Goal: Information Seeking & Learning: Learn about a topic

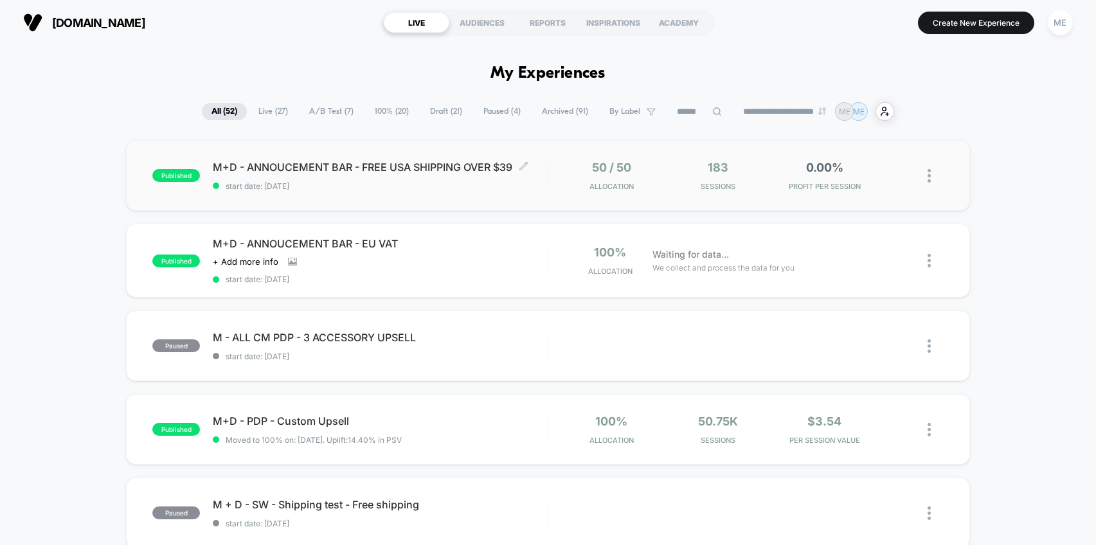
click at [541, 172] on span "M+D - ANNOUCEMENT BAR - FREE USA SHIPPING OVER $39 Click to edit experience det…" at bounding box center [380, 167] width 335 height 13
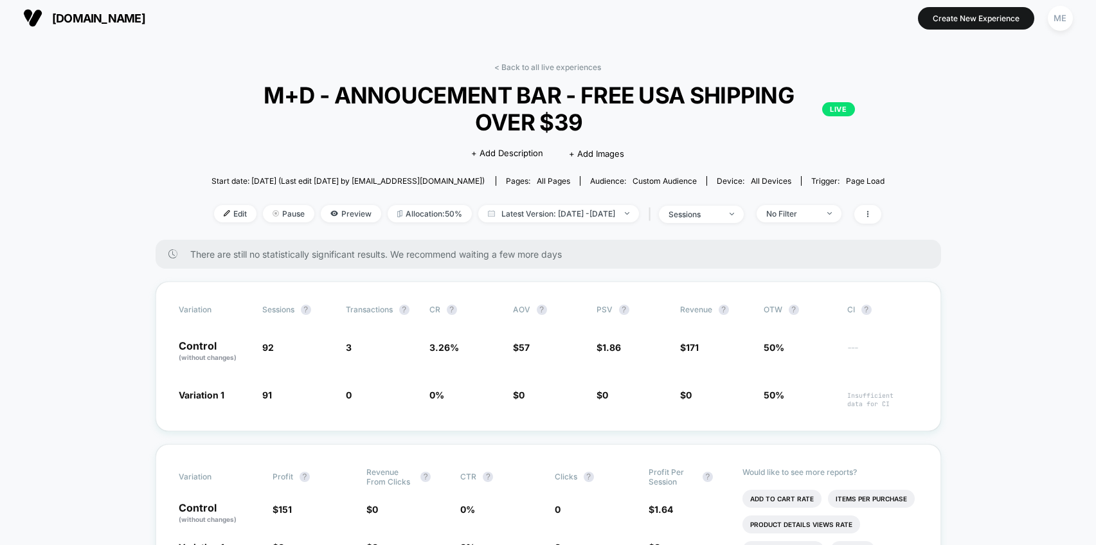
scroll to position [9, 0]
